Goal: Task Accomplishment & Management: Manage account settings

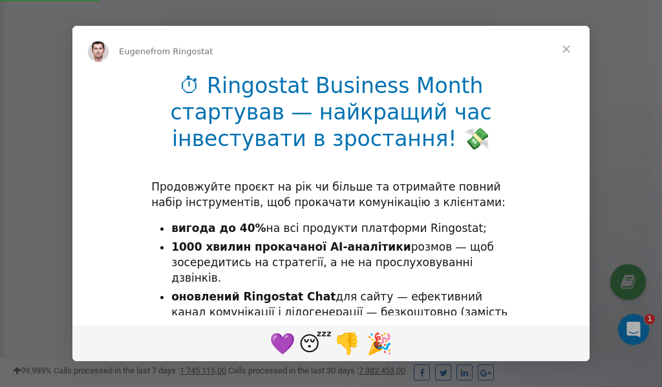
scroll to position [387, 0]
click at [567, 50] on span "Close" at bounding box center [566, 49] width 47 height 47
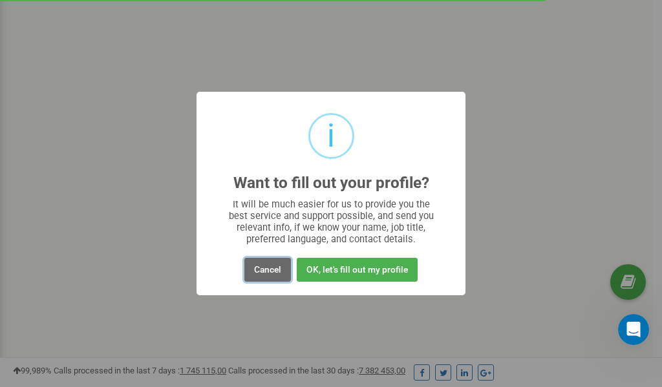
click at [260, 268] on button "Cancel" at bounding box center [267, 270] width 47 height 24
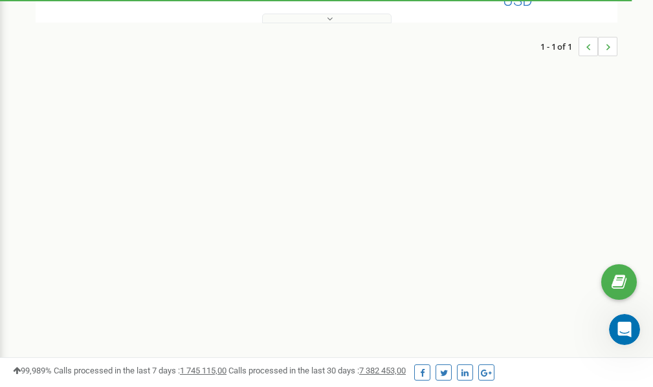
scroll to position [0, 0]
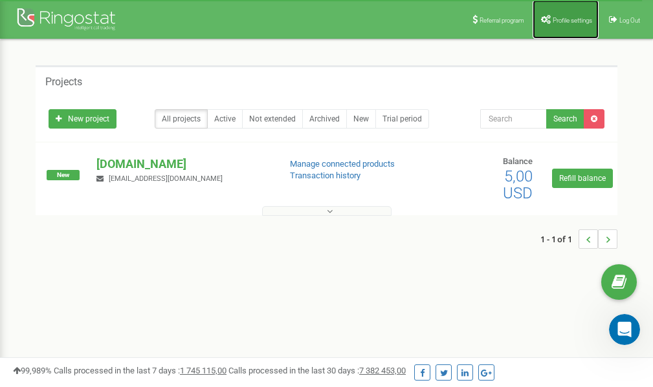
click at [569, 17] on span "Profile settings" at bounding box center [571, 20] width 39 height 7
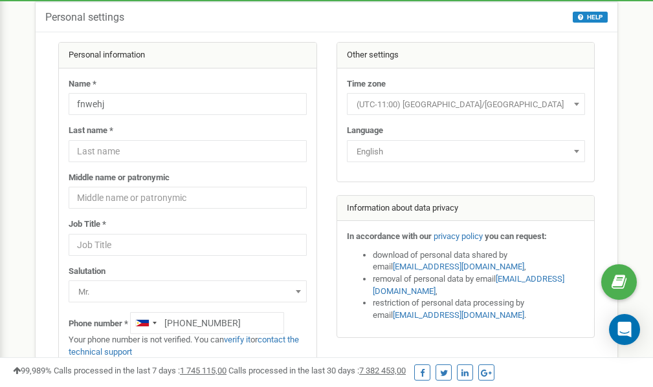
scroll to position [65, 0]
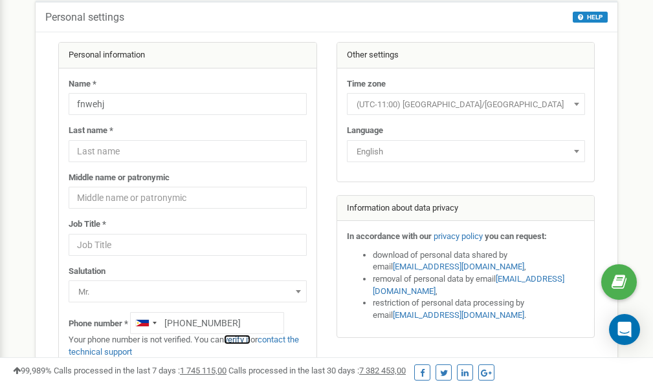
click at [244, 339] on link "verify it" at bounding box center [237, 340] width 27 height 10
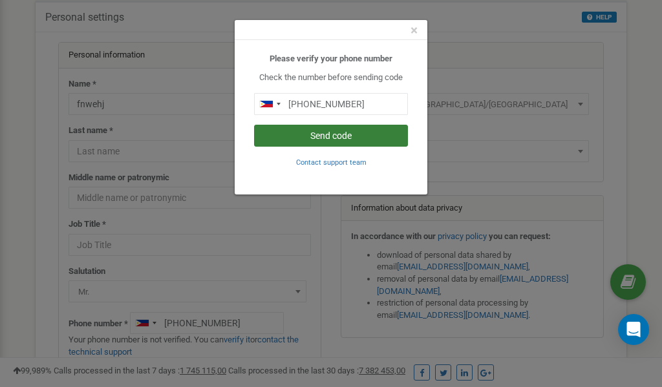
click at [353, 135] on button "Send code" at bounding box center [331, 136] width 154 height 22
